Goal: Information Seeking & Learning: Learn about a topic

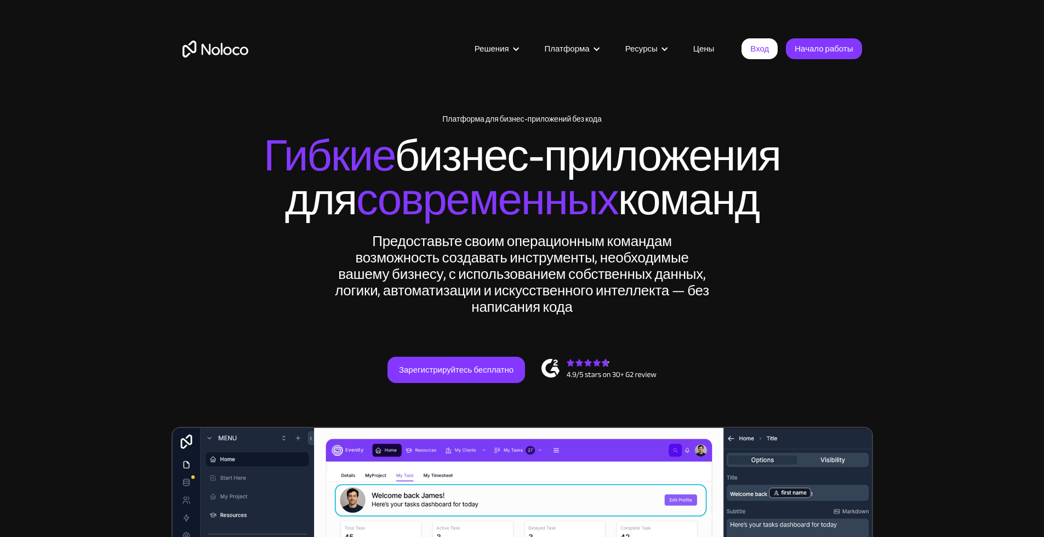
click at [859, 126] on div "New: Connect Noloco to Stripe Платформа для бизнес-приложений без кода Гибкие б…" at bounding box center [521, 249] width 701 height 334
click at [703, 48] on link "Цены" at bounding box center [703, 49] width 49 height 14
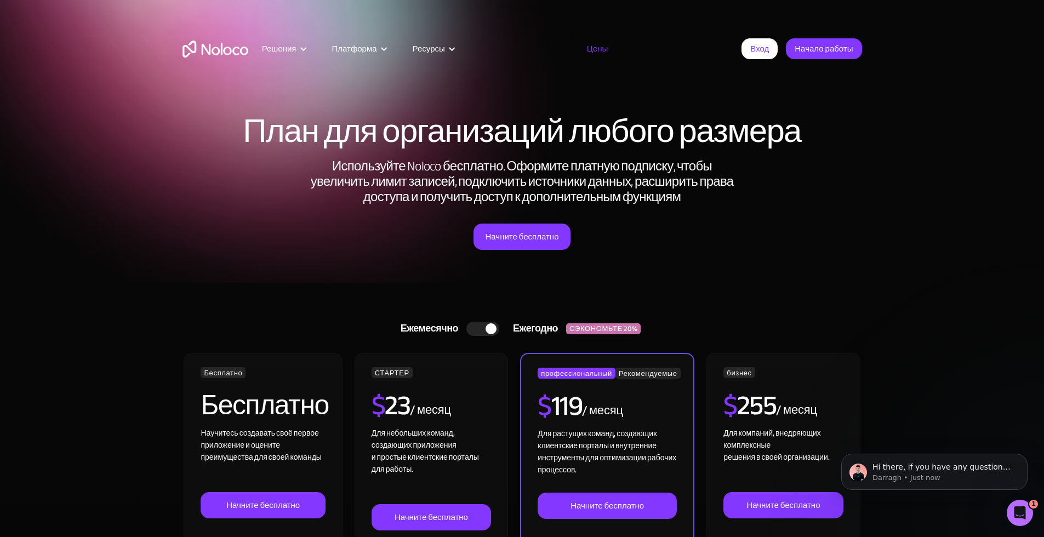
click at [237, 49] on img "Главная" at bounding box center [215, 49] width 66 height 17
